Goal: Communication & Community: Answer question/provide support

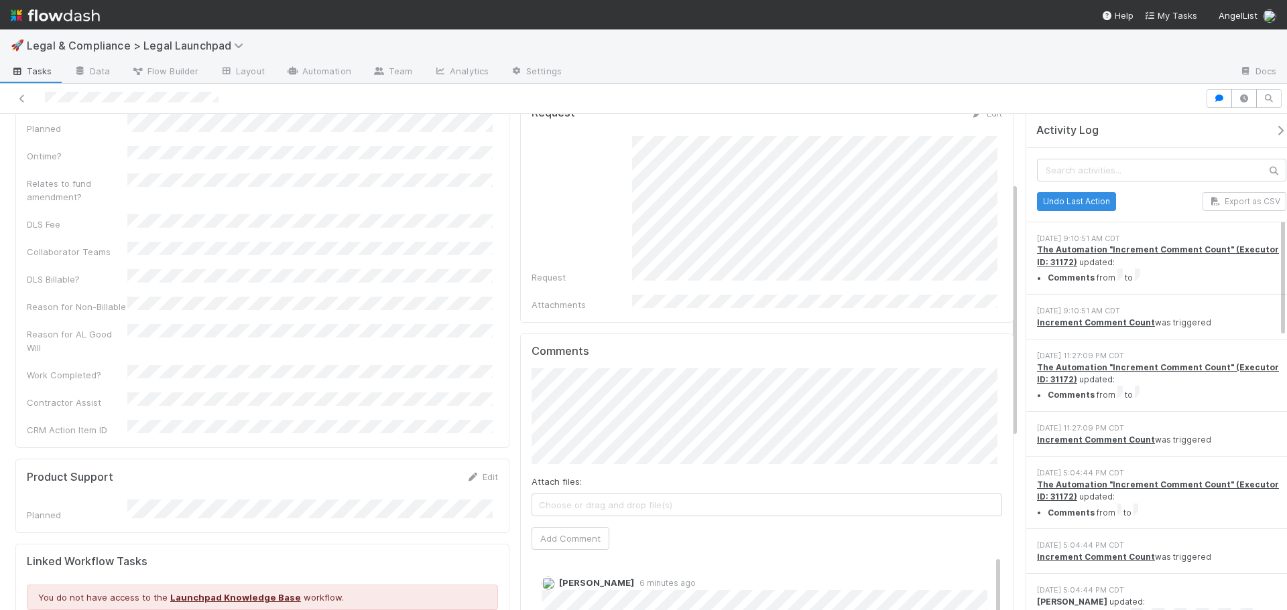
scroll to position [133, 0]
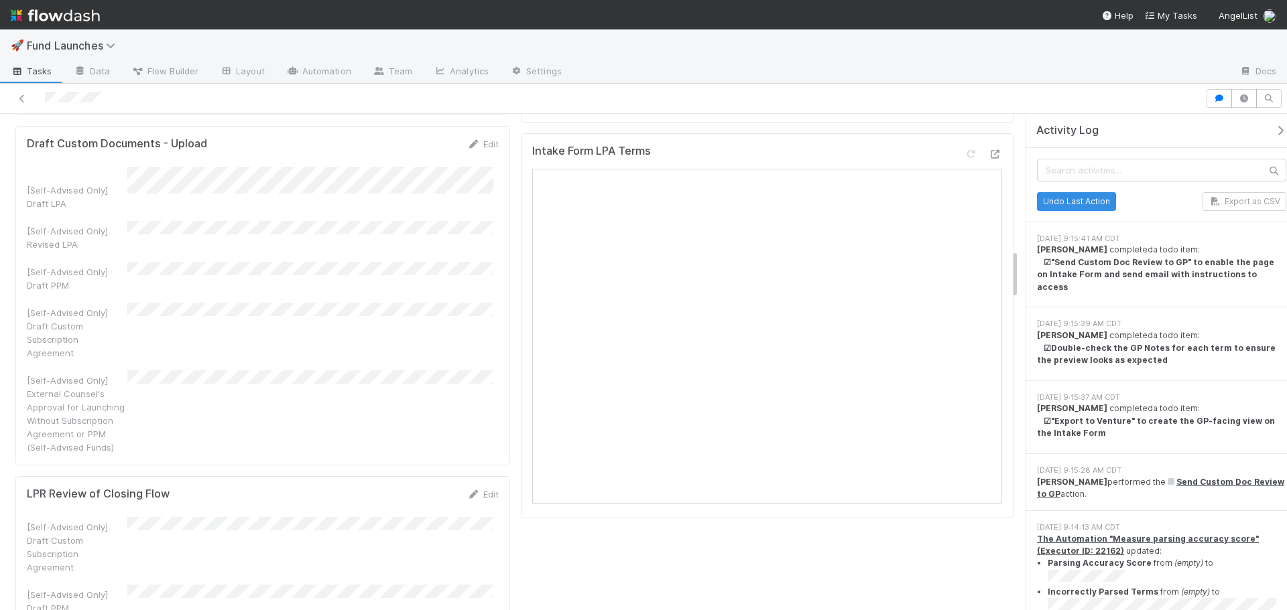
scroll to position [1340, 0]
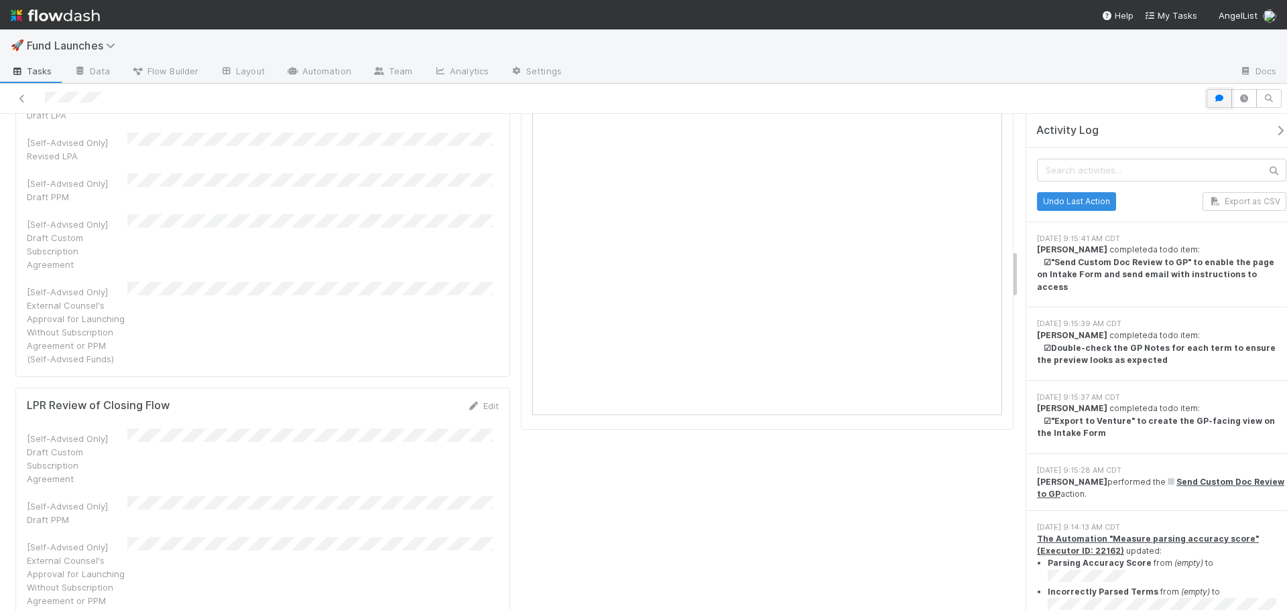
click at [1222, 101] on icon "button" at bounding box center [1218, 98] width 13 height 8
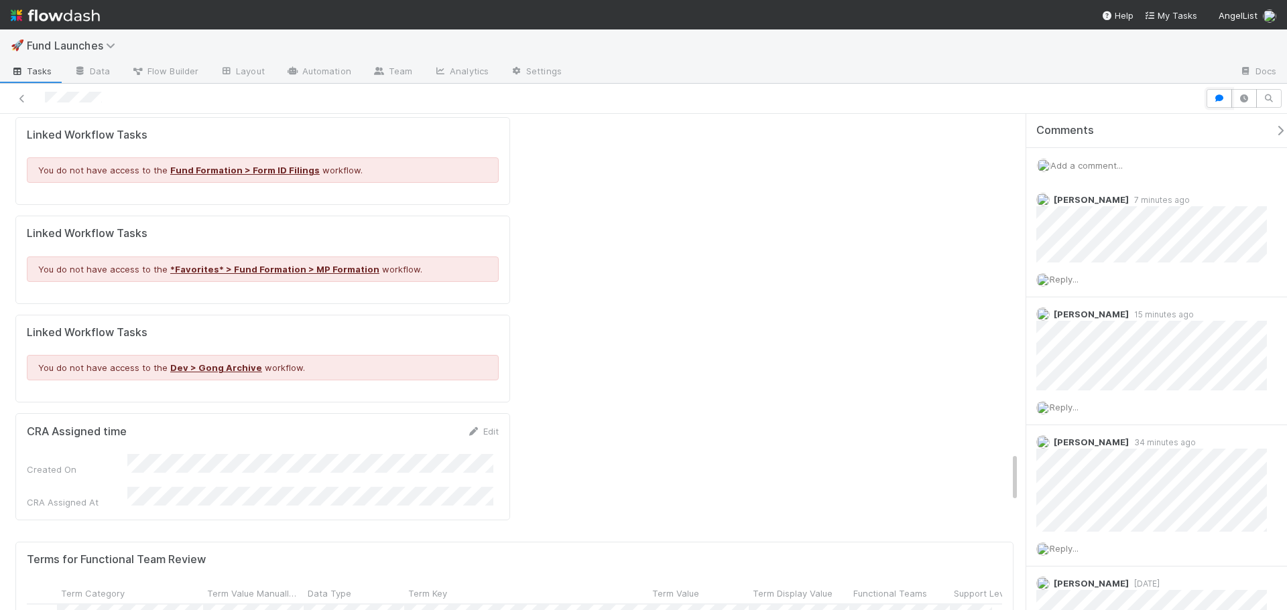
scroll to position [603, 0]
click at [789, 186] on div at bounding box center [643, 305] width 1287 height 610
click at [1067, 285] on div "Reply..." at bounding box center [1156, 280] width 261 height 34
click at [1073, 281] on span "Reply..." at bounding box center [1063, 279] width 29 height 11
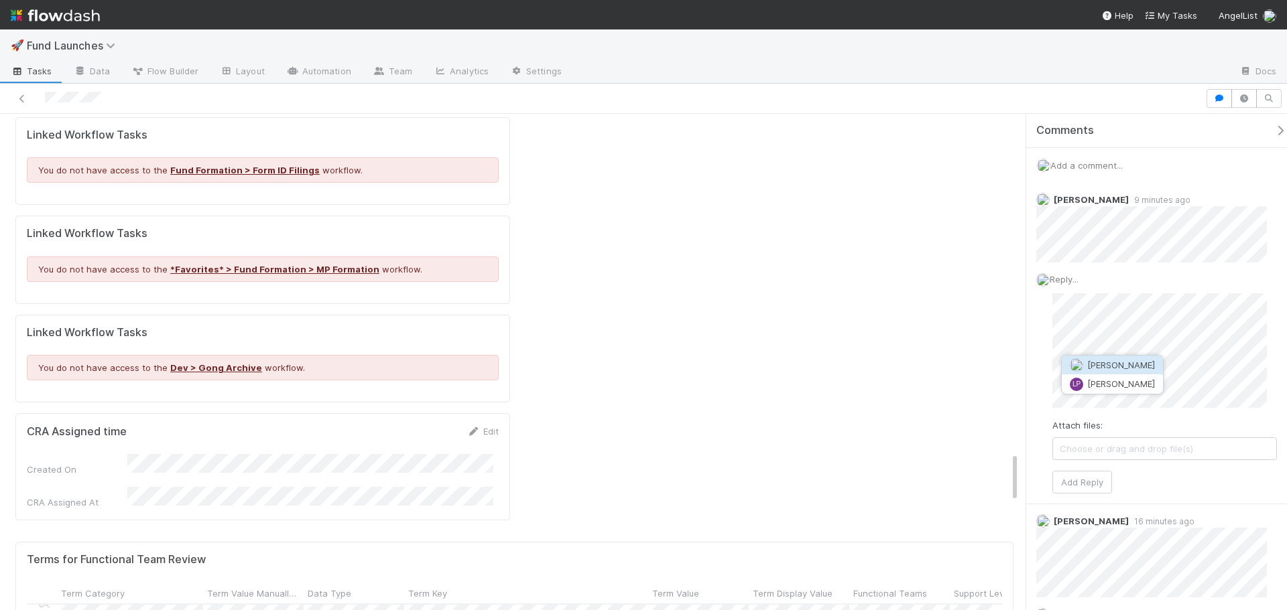
click at [1128, 365] on span "[PERSON_NAME]" at bounding box center [1121, 365] width 68 height 11
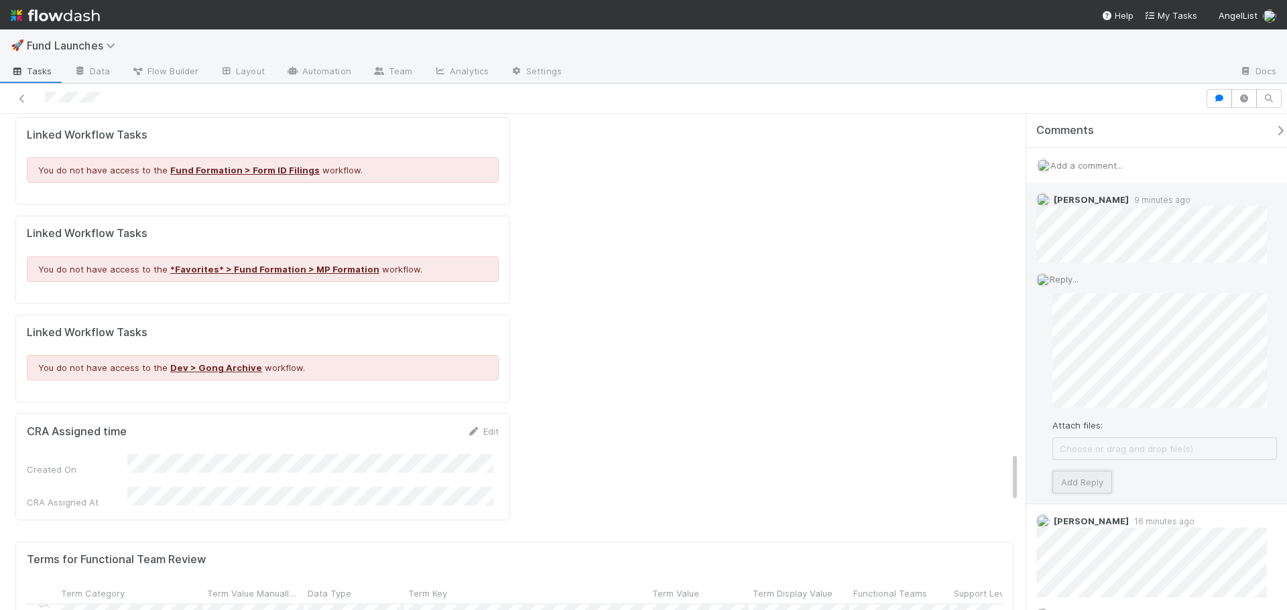
click at [1073, 482] on button "Add Reply" at bounding box center [1082, 482] width 60 height 23
